Goal: Task Accomplishment & Management: Manage account settings

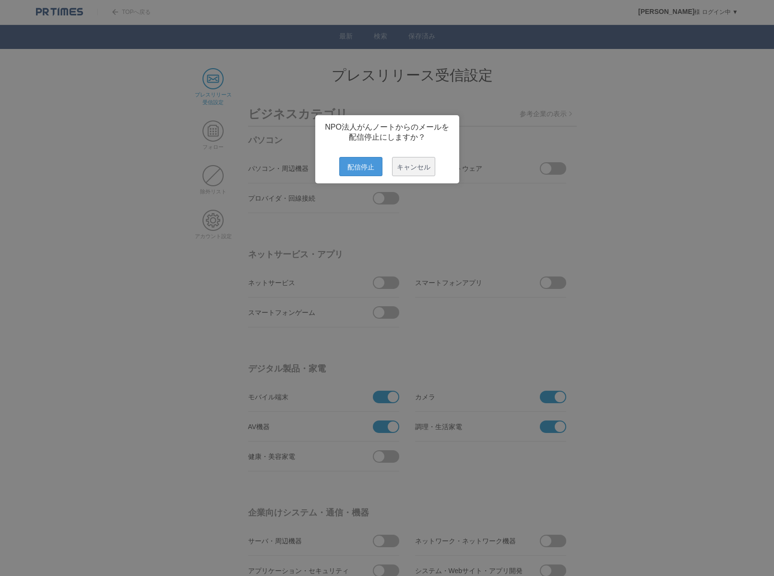
click at [349, 176] on span "配信停止" at bounding box center [360, 166] width 43 height 19
click at [349, 174] on span "配信停止" at bounding box center [360, 166] width 43 height 19
click at [355, 176] on span "配信停止" at bounding box center [360, 166] width 43 height 19
click at [363, 165] on span "配信停止" at bounding box center [360, 166] width 43 height 19
